Goal: Information Seeking & Learning: Find specific fact

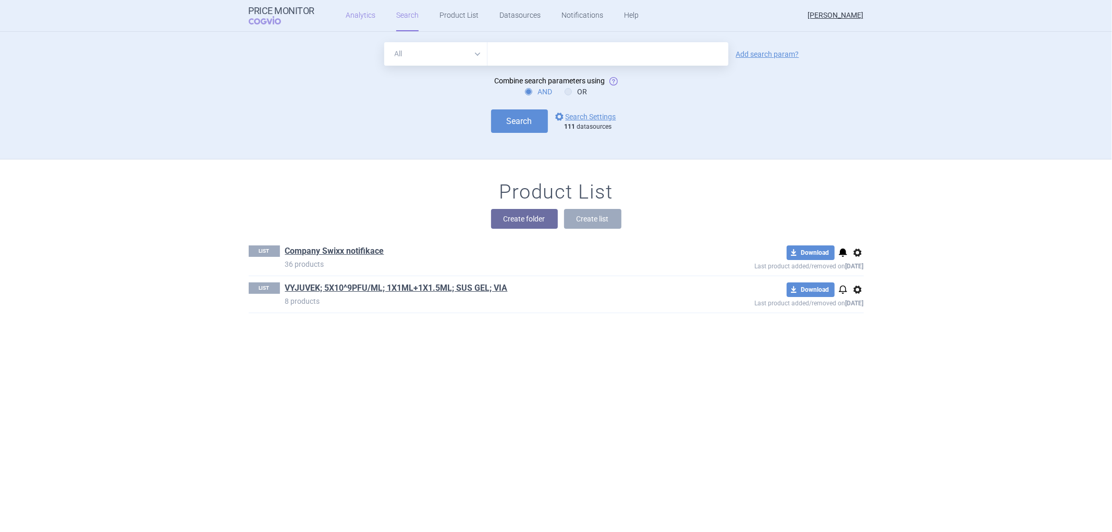
click at [367, 16] on link "Analytics" at bounding box center [361, 15] width 30 height 31
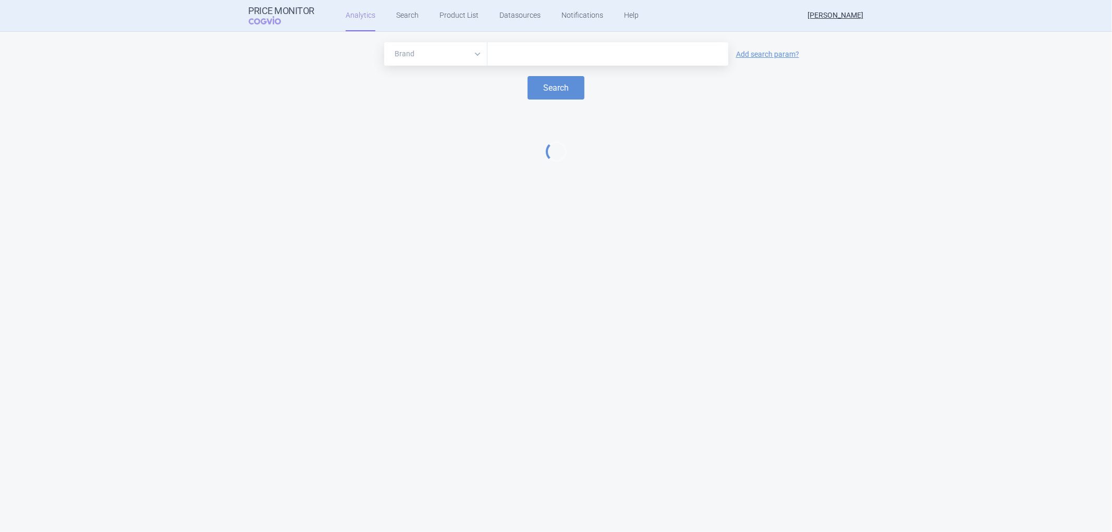
click at [513, 52] on input "text" at bounding box center [608, 54] width 230 height 14
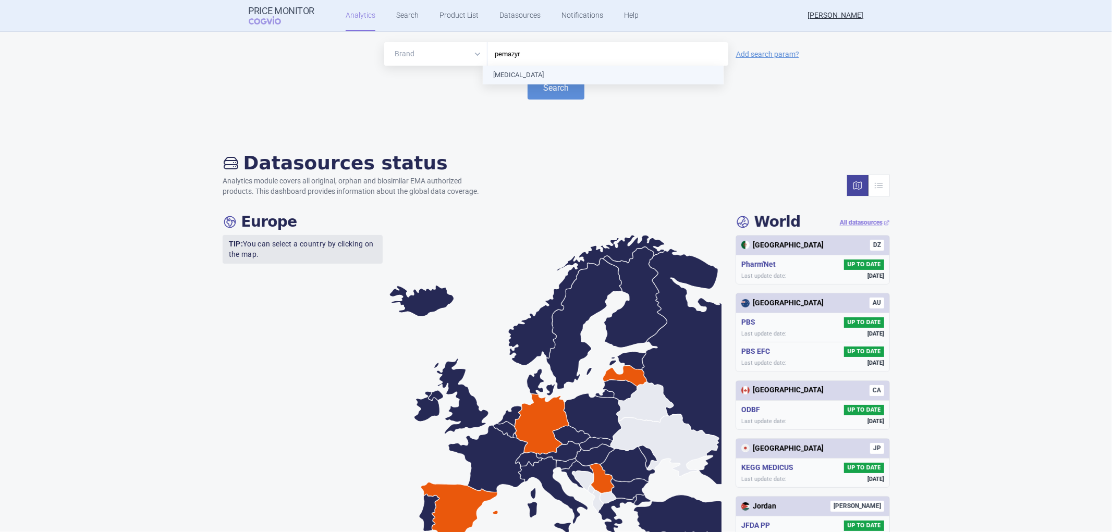
type input "[MEDICAL_DATA]"
click at [537, 83] on button "Search" at bounding box center [556, 87] width 57 height 23
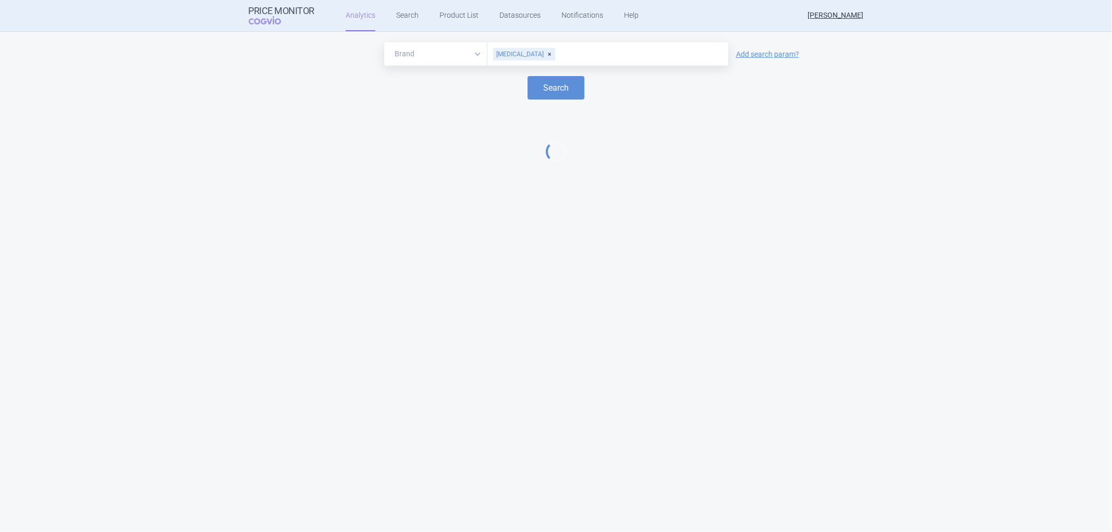
select select "EUR"
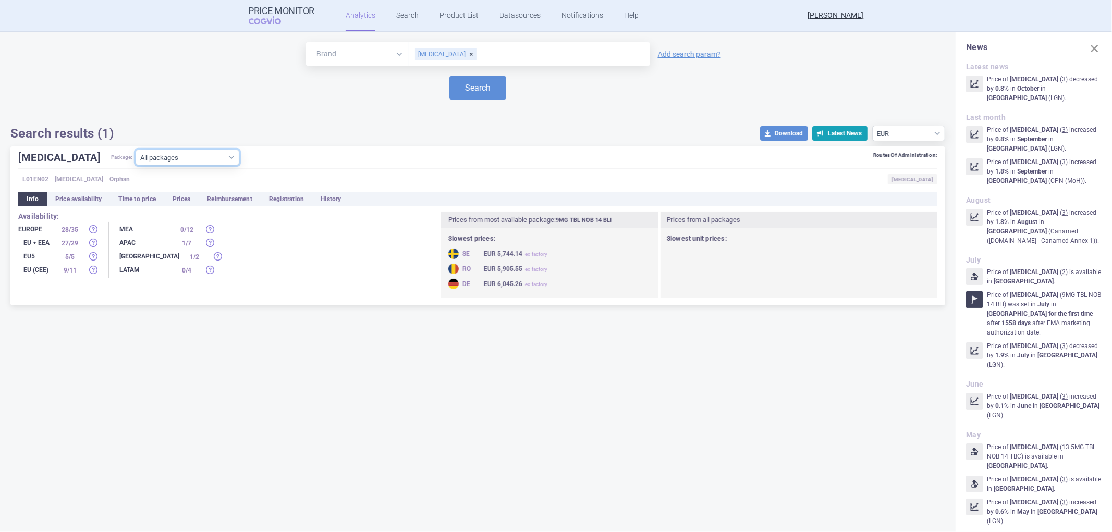
click at [204, 159] on select "All packages 13.5MG TBL NOB 14 BLI ( 28 ) 13.5MG TBL NOB 14 TBC ( 4 ) 13.5MG TB…" at bounding box center [188, 158] width 104 height 16
select select "690ba1cc-0b6d-4450-a3c9-3662f738d664"
click at [136, 165] on select "All packages 13.5MG TBL NOB 14 BLI ( 28 ) 13.5MG TBL NOB 14 TBC ( 4 ) 13.5MG TB…" at bounding box center [188, 158] width 104 height 16
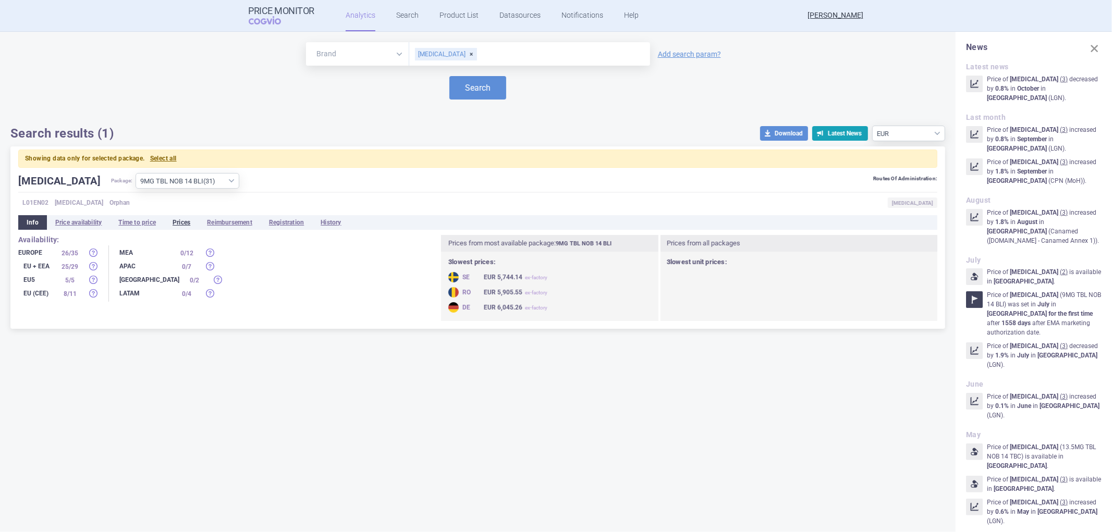
click at [186, 222] on li "Prices" at bounding box center [181, 222] width 34 height 15
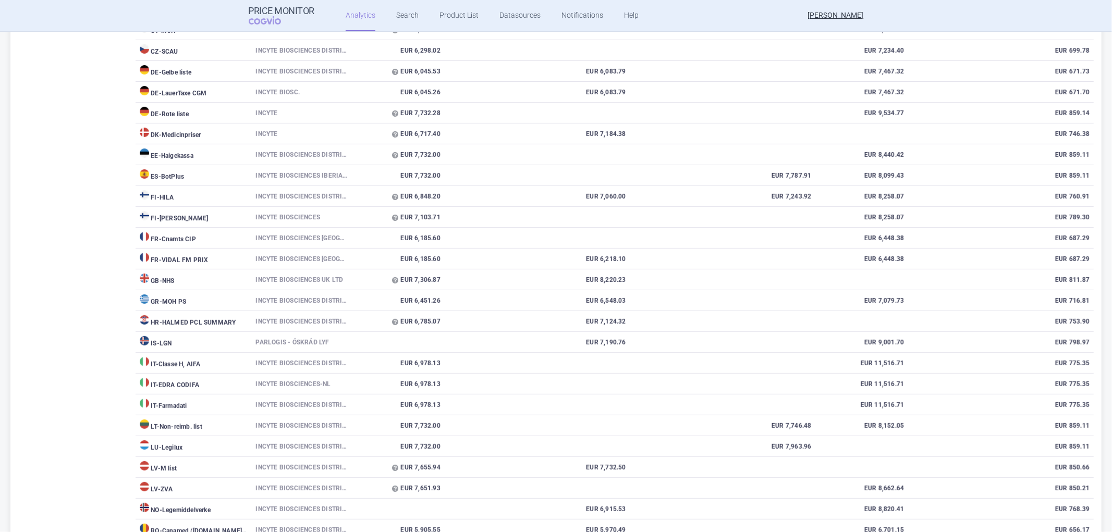
scroll to position [174, 0]
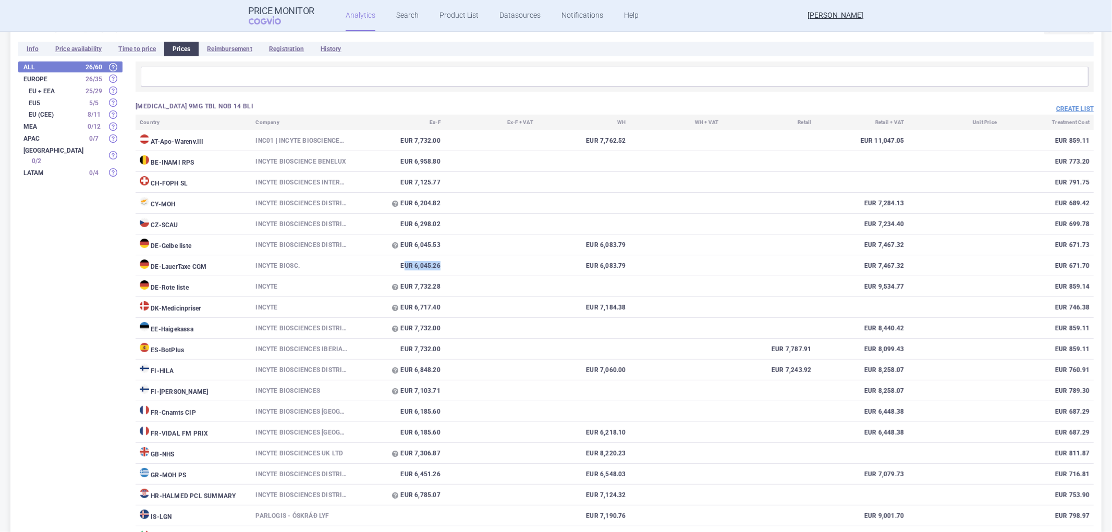
drag, startPoint x: 402, startPoint y: 268, endPoint x: 453, endPoint y: 268, distance: 50.6
click at [453, 268] on tr "DE - LauerTaxe [MEDICAL_DATA] Incyte Biosc. EUR 6,045.26 EUR 6,083.79 EUR 7,467…" at bounding box center [615, 266] width 958 height 21
click at [453, 268] on td at bounding box center [491, 266] width 93 height 21
drag, startPoint x: 453, startPoint y: 268, endPoint x: 371, endPoint y: 263, distance: 81.5
click at [371, 263] on tr "DE - LauerTaxe [MEDICAL_DATA] Incyte Biosc. EUR 6,045.26 EUR 6,083.79 EUR 7,467…" at bounding box center [615, 266] width 958 height 21
